Goal: Browse casually

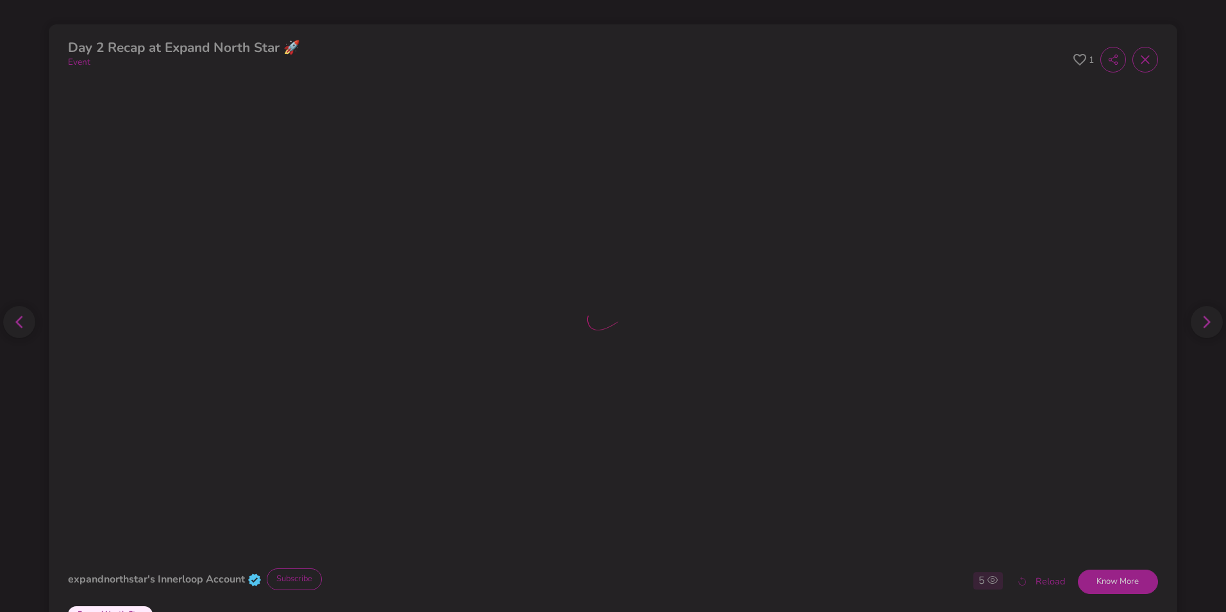
click at [1073, 55] on icon at bounding box center [1079, 60] width 13 height 12
click at [964, 231] on div at bounding box center [612, 320] width 1089 height 477
click at [1073, 62] on icon at bounding box center [1079, 60] width 13 height 12
click at [1139, 65] on icon at bounding box center [1145, 59] width 13 height 13
